Goal: Information Seeking & Learning: Learn about a topic

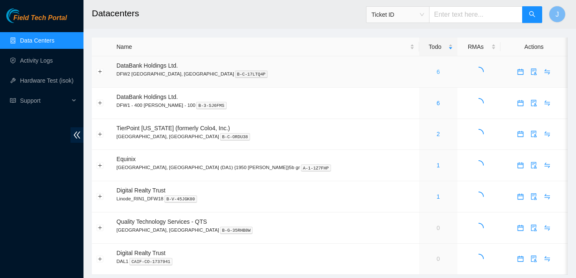
click at [437, 73] on link "6" at bounding box center [438, 71] width 3 height 7
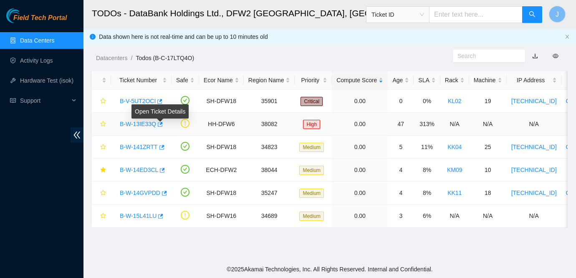
click at [139, 125] on link "B-W-13IE33Q" at bounding box center [138, 124] width 36 height 7
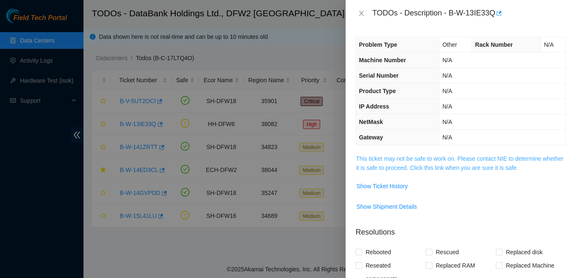
click at [422, 165] on link "This ticket may not be safe to work on. Please contact NIE to determine whether…" at bounding box center [459, 163] width 207 height 16
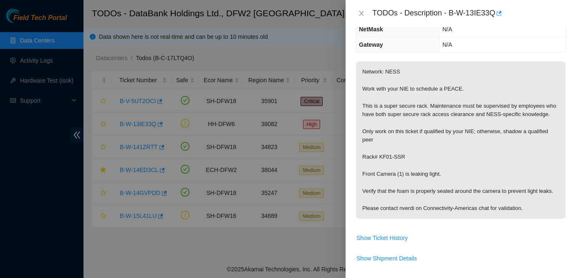
scroll to position [93, 0]
click at [360, 13] on icon "close" at bounding box center [361, 13] width 7 height 7
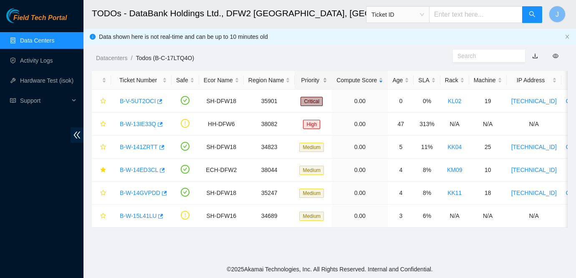
scroll to position [121, 0]
click at [144, 214] on link "B-W-15L41LU" at bounding box center [138, 215] width 37 height 7
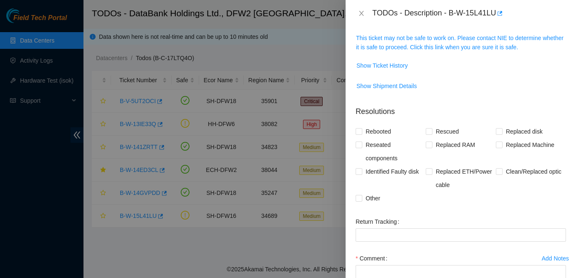
scroll to position [93, 0]
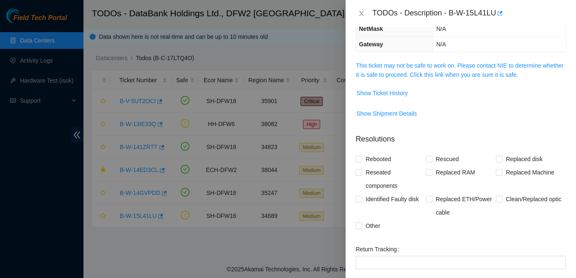
click at [431, 69] on span "This ticket may not be safe to work on. Please contact NIE to determine whether…" at bounding box center [461, 70] width 210 height 18
click at [432, 63] on link "This ticket may not be safe to work on. Please contact NIE to determine whether…" at bounding box center [459, 70] width 207 height 16
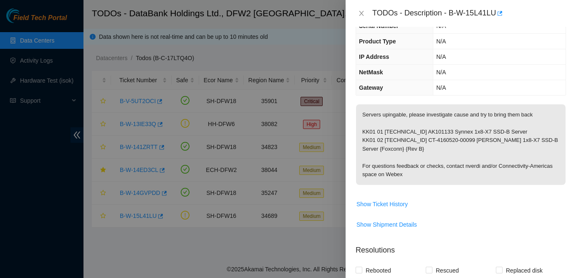
scroll to position [49, 0]
click at [359, 14] on icon "close" at bounding box center [361, 13] width 7 height 7
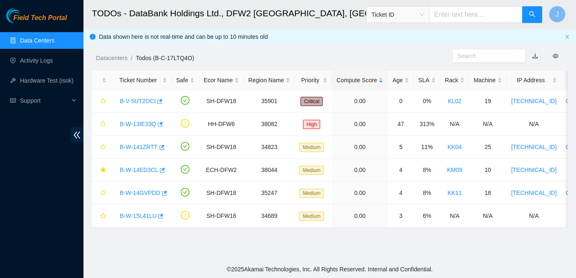
scroll to position [67, 0]
click at [145, 99] on link "B-V-5UT2OCI" at bounding box center [138, 101] width 36 height 7
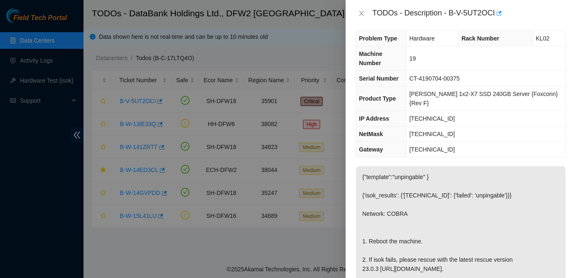
scroll to position [0, 0]
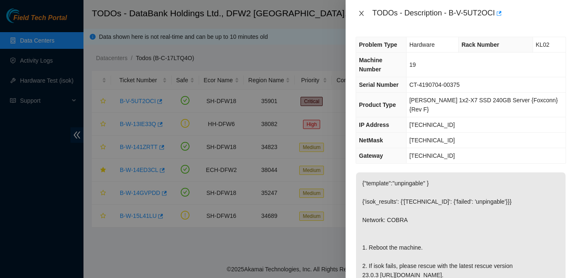
click at [359, 13] on icon "close" at bounding box center [361, 13] width 7 height 7
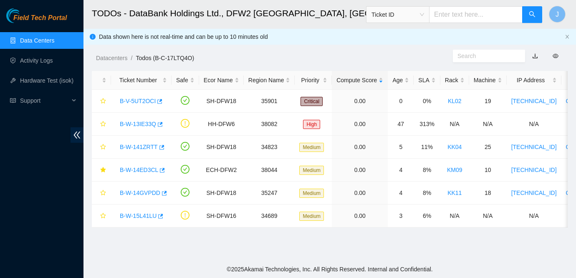
click at [36, 23] on link "Field Tech Portal" at bounding box center [36, 20] width 61 height 11
